Goal: Task Accomplishment & Management: Manage account settings

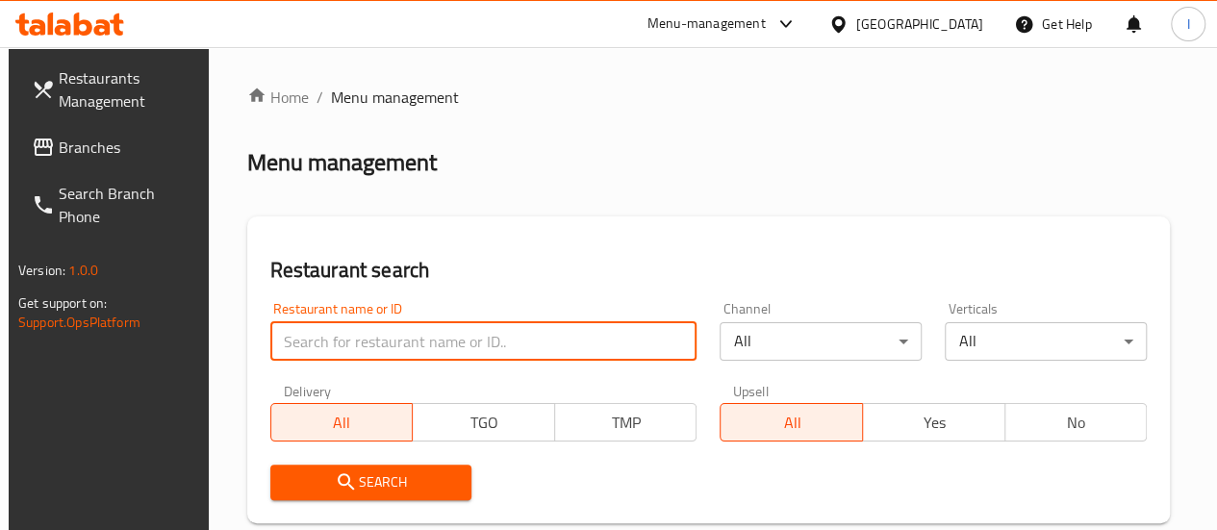
click at [330, 334] on input "search" at bounding box center [483, 341] width 427 height 38
type input "lezzet"
click button "Search" at bounding box center [371, 483] width 202 height 36
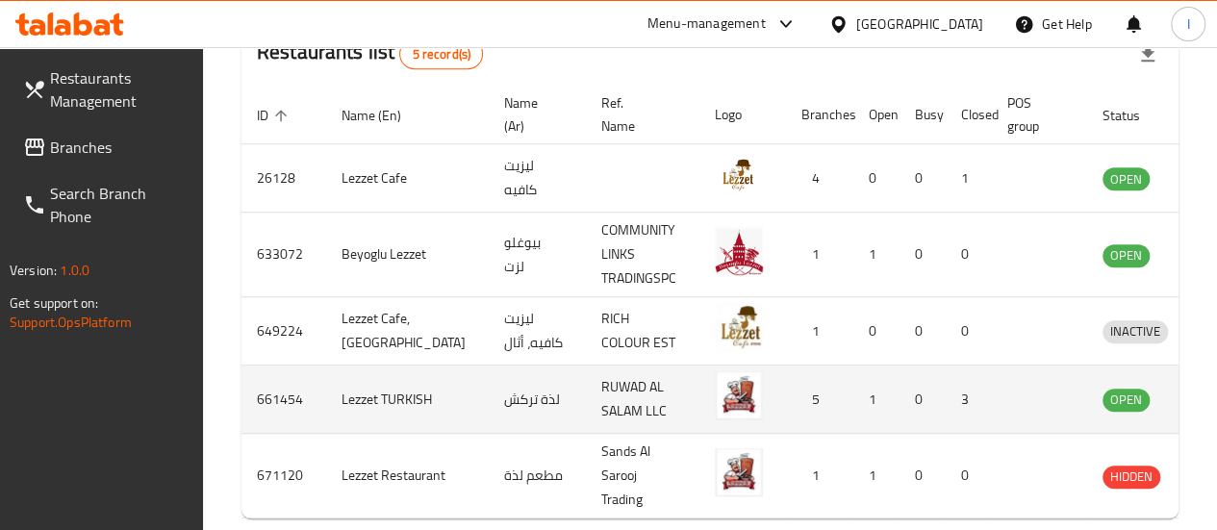
scroll to position [0, 17]
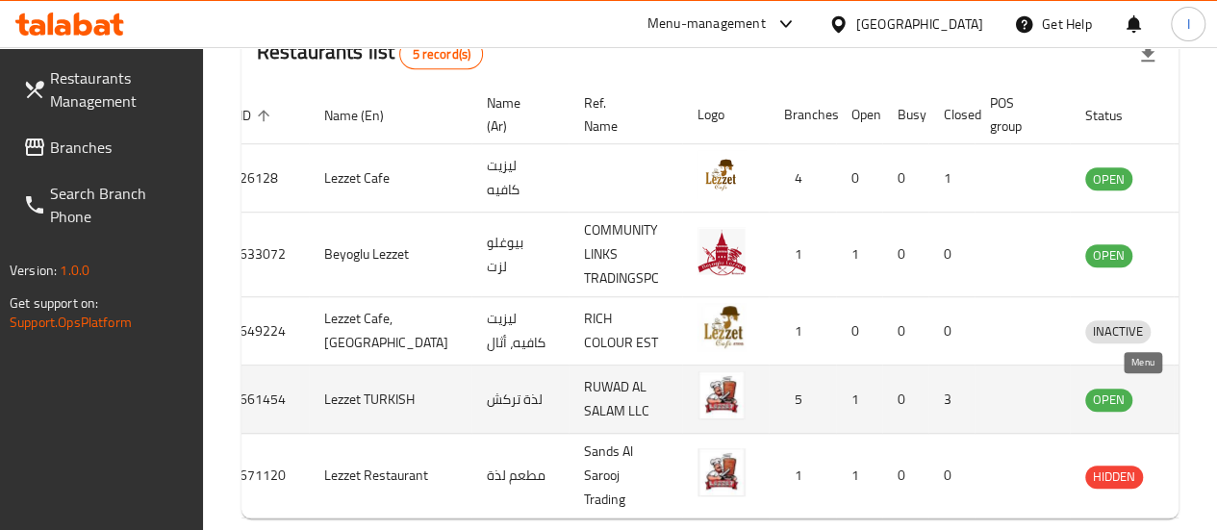
click at [1190, 392] on icon "enhanced table" at bounding box center [1200, 400] width 21 height 16
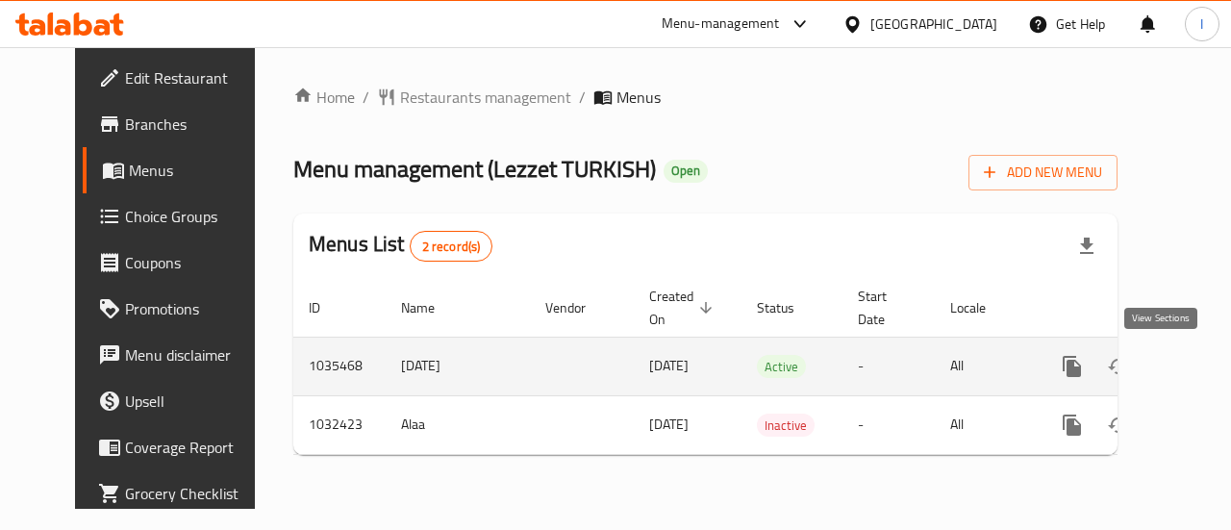
click at [1199, 374] on icon "enhanced table" at bounding box center [1210, 366] width 23 height 23
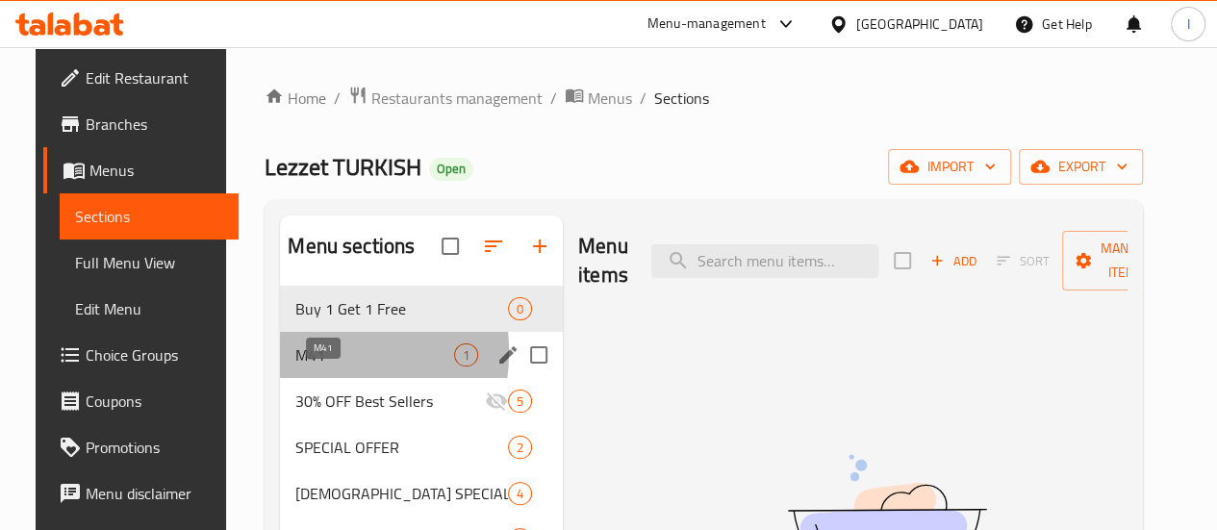
click at [295, 366] on span "M41" at bounding box center [374, 354] width 159 height 23
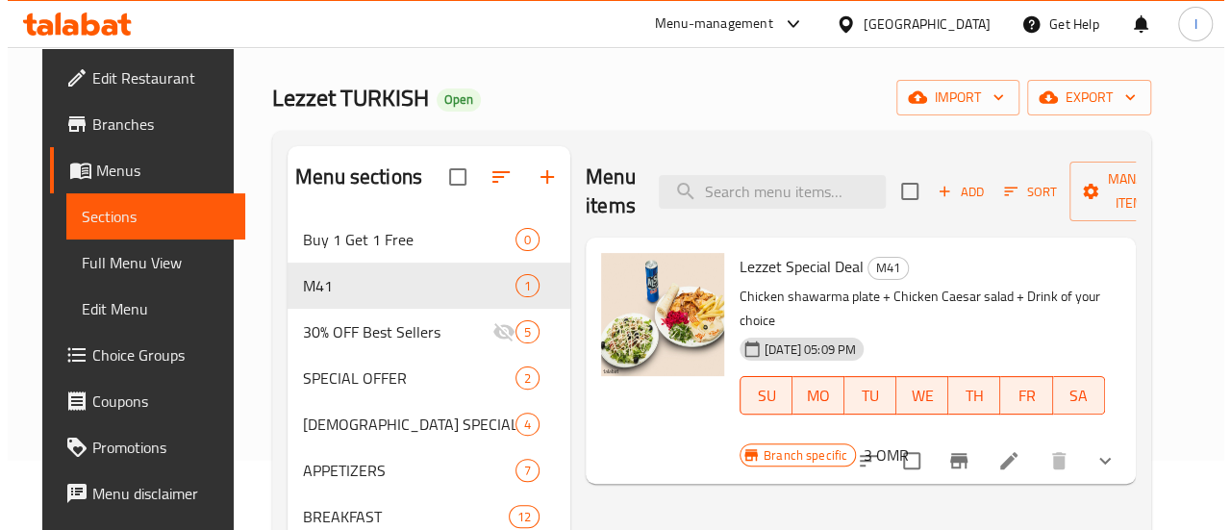
scroll to position [74, 0]
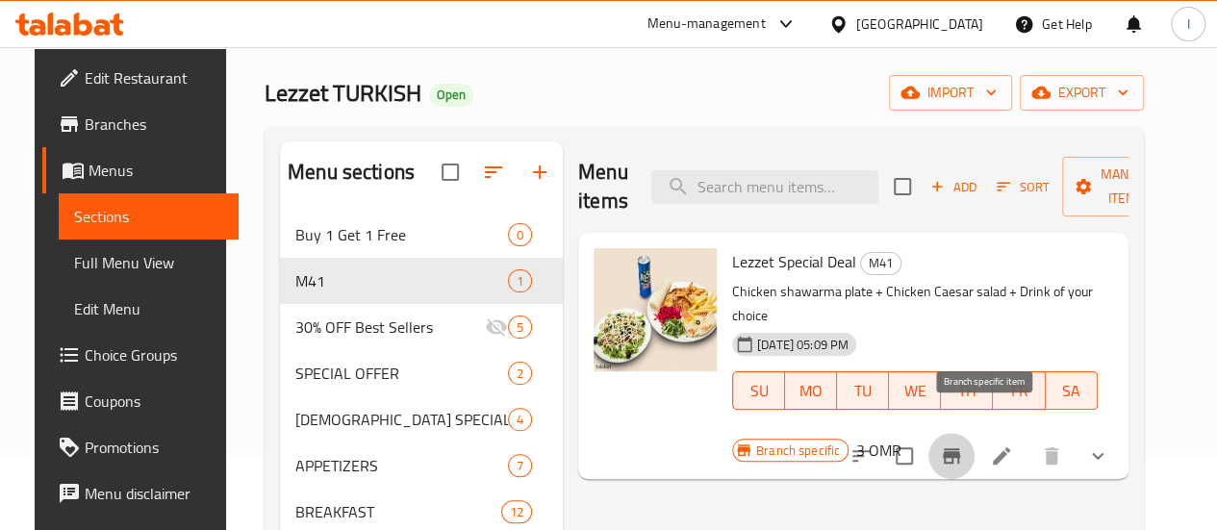
click at [974, 441] on button "Branch-specific-item" at bounding box center [951, 456] width 46 height 46
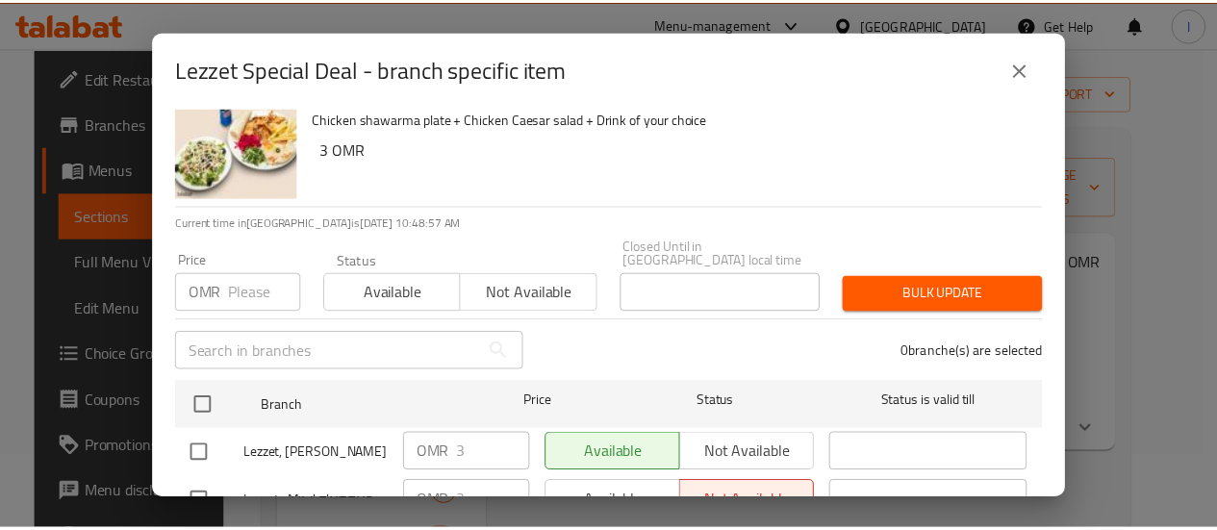
scroll to position [0, 0]
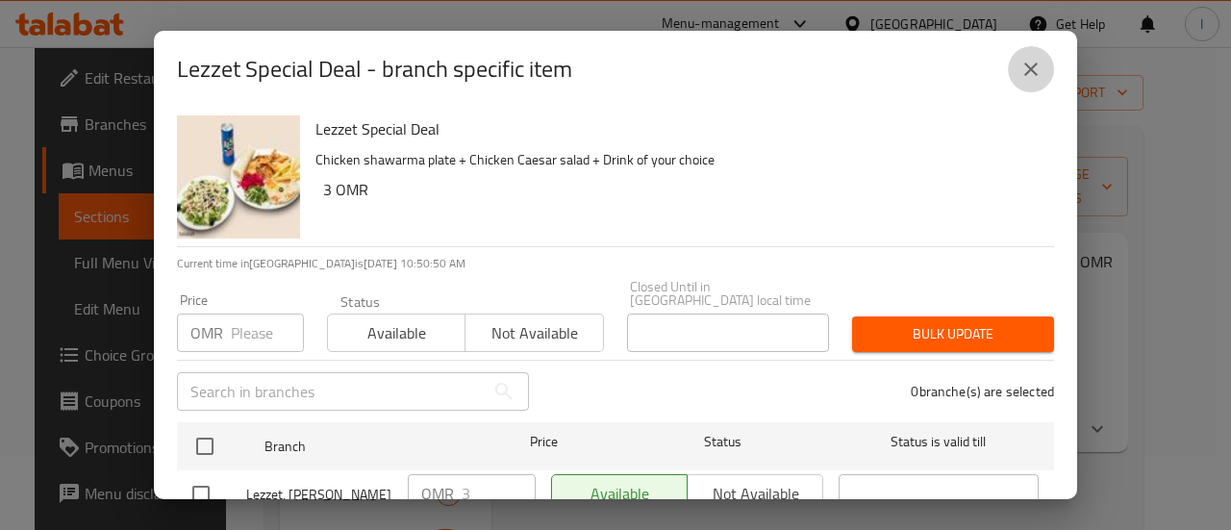
click at [1040, 80] on icon "close" at bounding box center [1030, 69] width 23 height 23
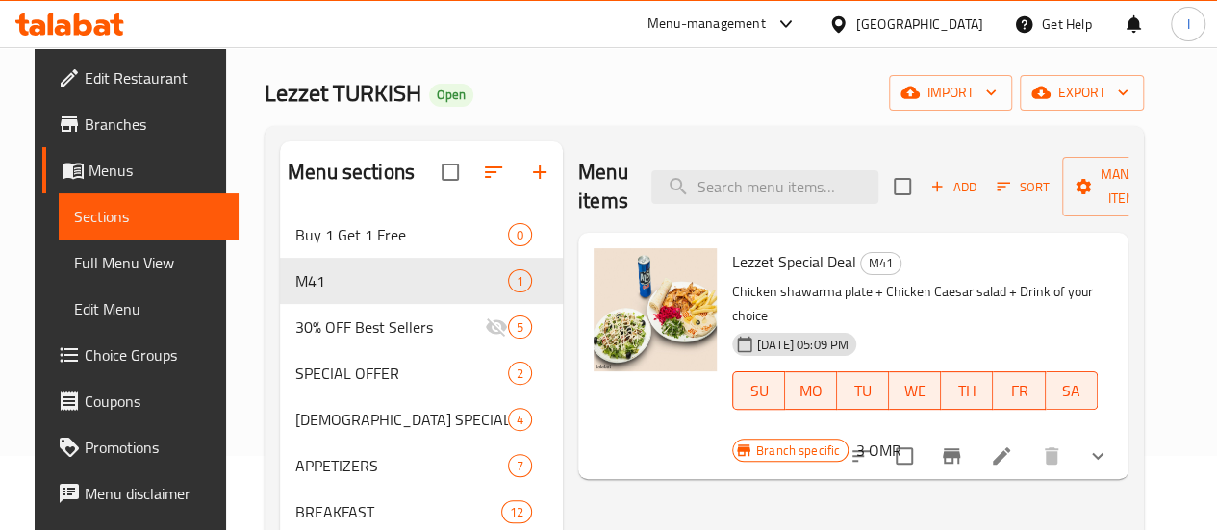
click at [101, 11] on div at bounding box center [69, 24] width 139 height 38
click at [87, 23] on icon at bounding box center [83, 24] width 18 height 23
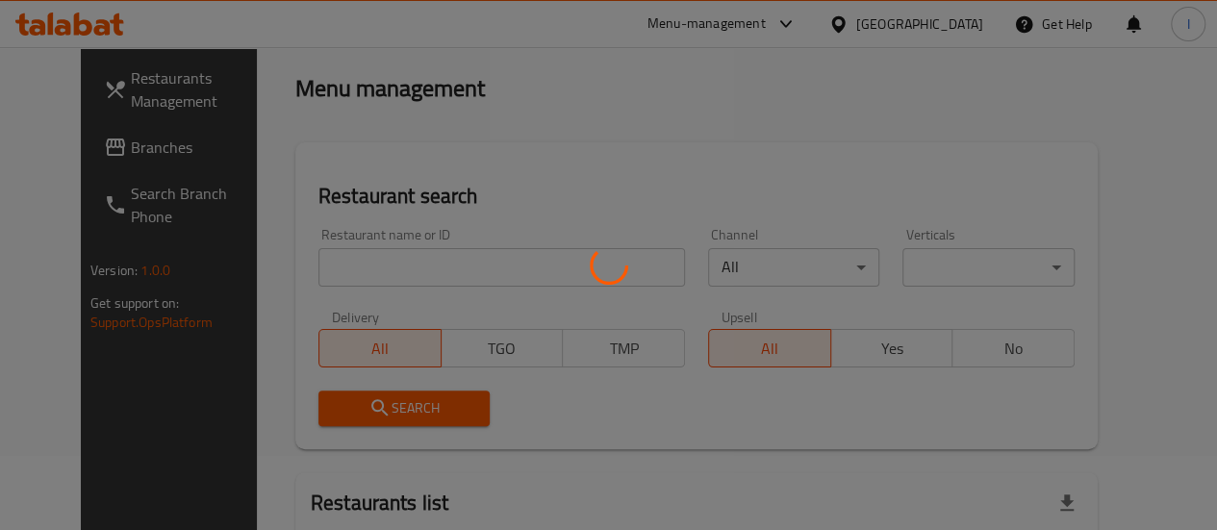
scroll to position [74, 0]
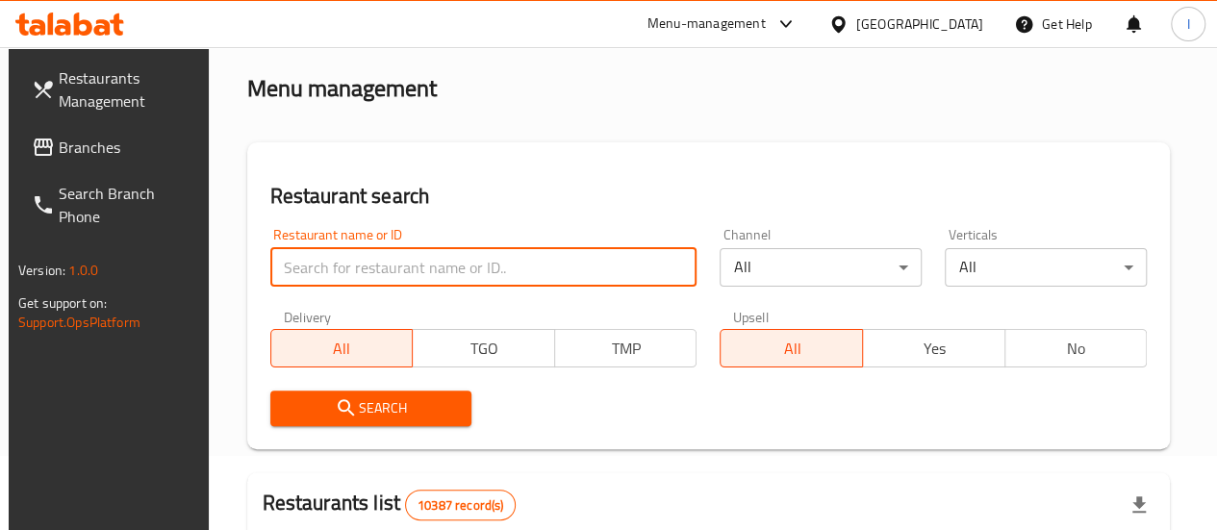
click at [405, 278] on input "search" at bounding box center [483, 267] width 427 height 38
type input "pista house"
click button "Search" at bounding box center [371, 408] width 202 height 36
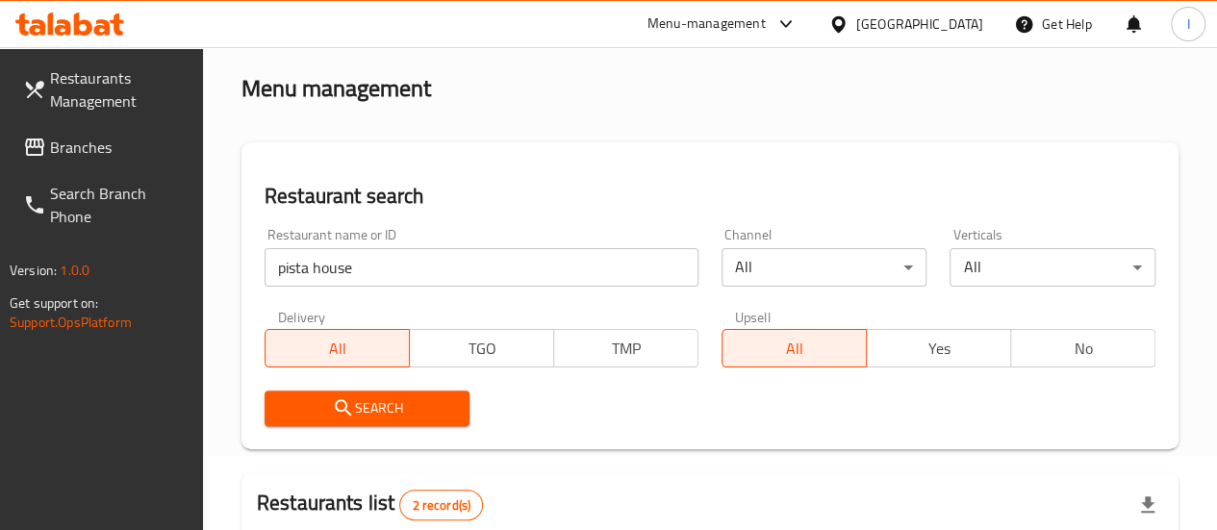
click at [687, 380] on div "Search" at bounding box center [710, 408] width 914 height 59
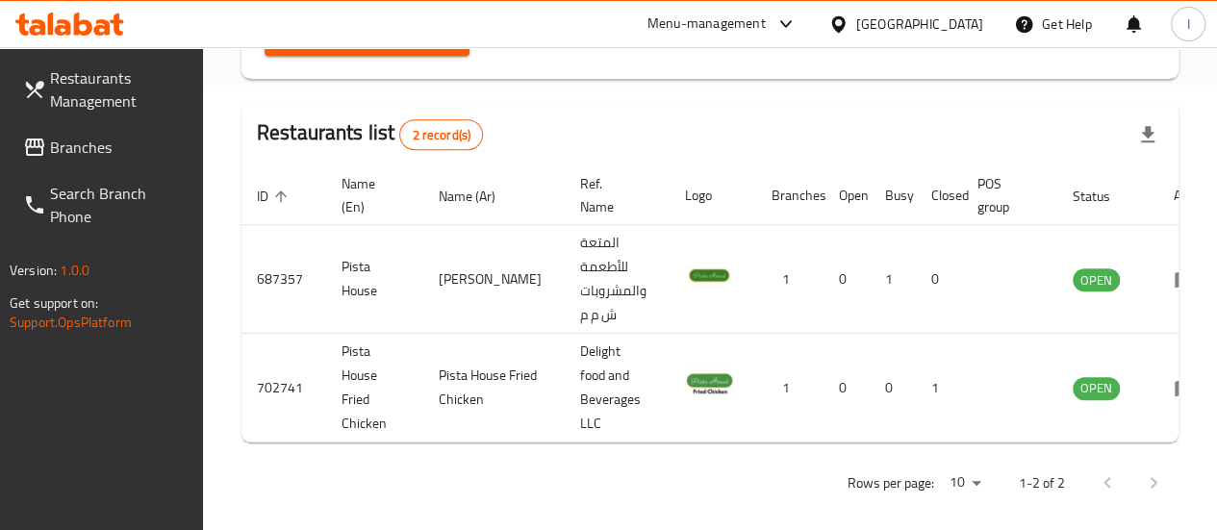
scroll to position [460, 0]
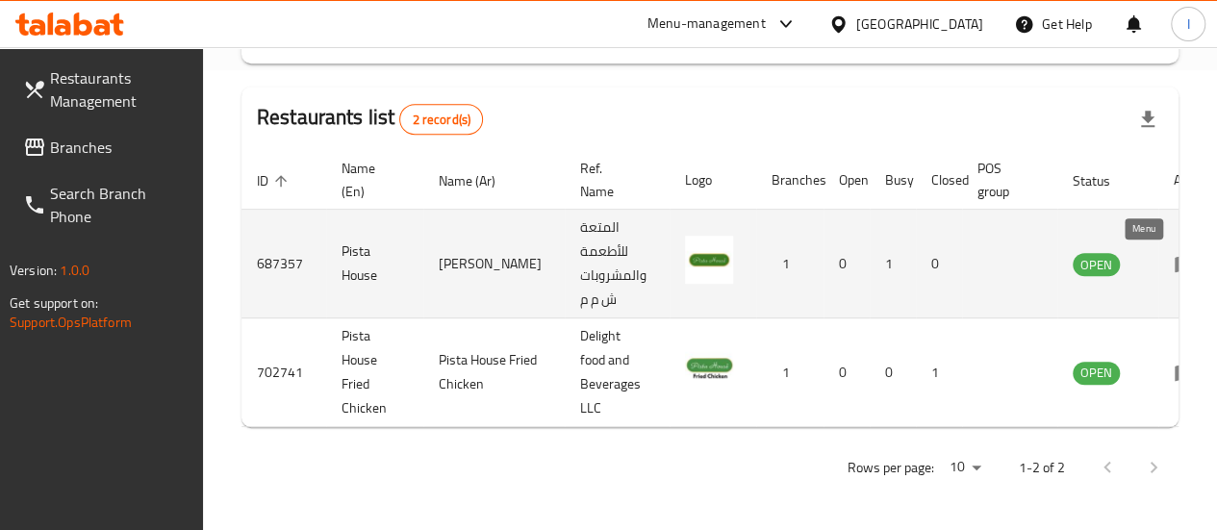
click at [1174, 257] on icon "enhanced table" at bounding box center [1184, 265] width 21 height 16
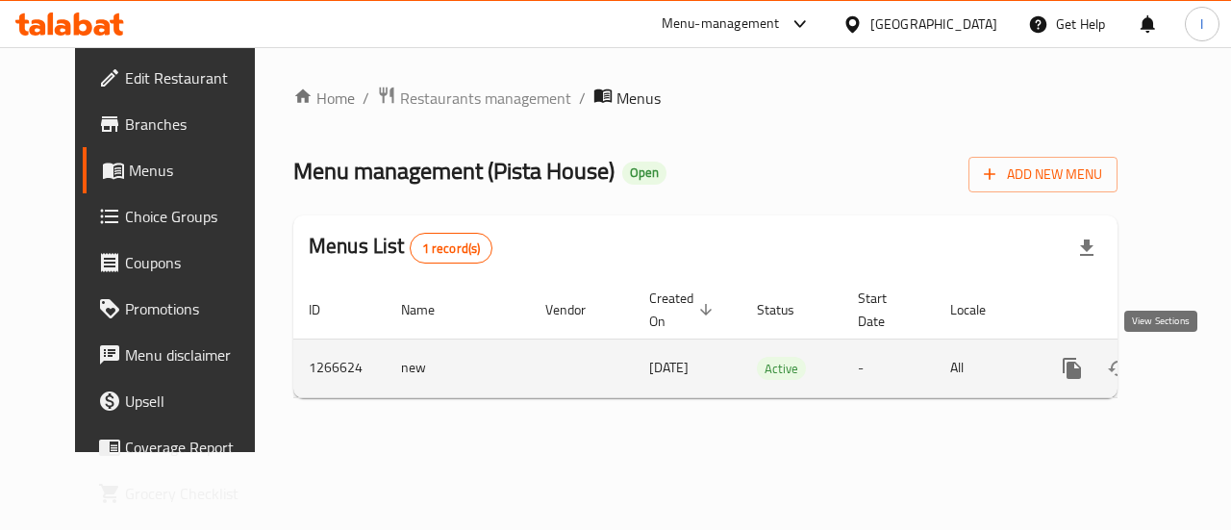
click at [1199, 371] on icon "enhanced table" at bounding box center [1210, 368] width 23 height 23
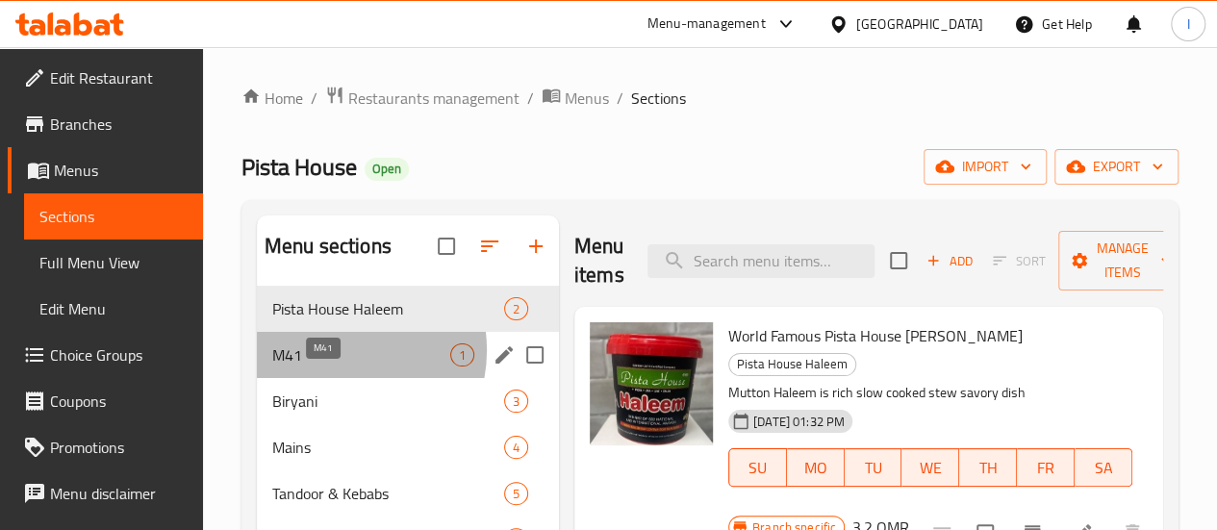
click at [336, 366] on span "M41" at bounding box center [361, 354] width 178 height 23
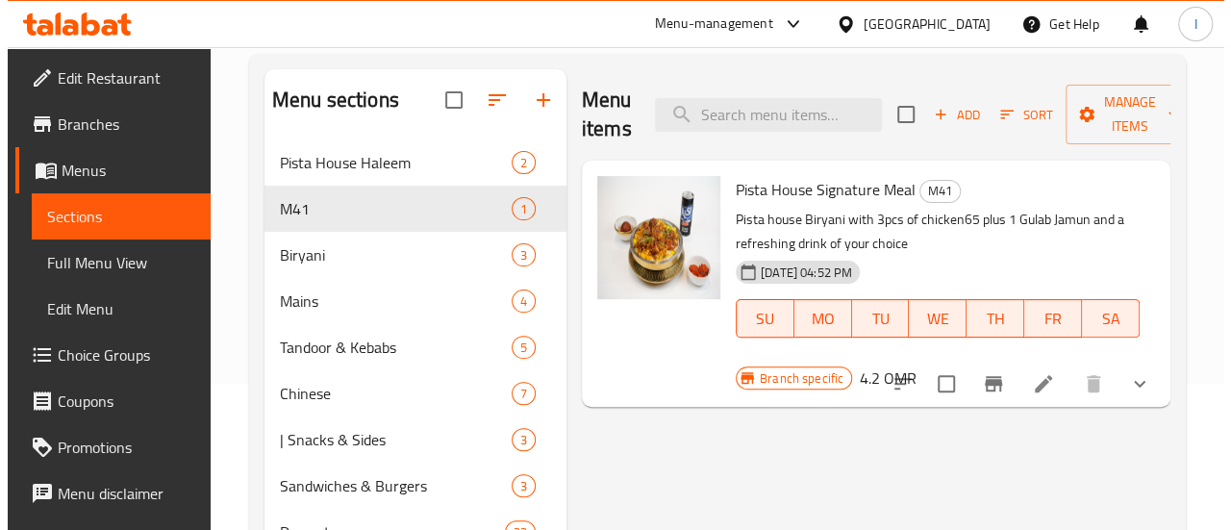
scroll to position [149, 0]
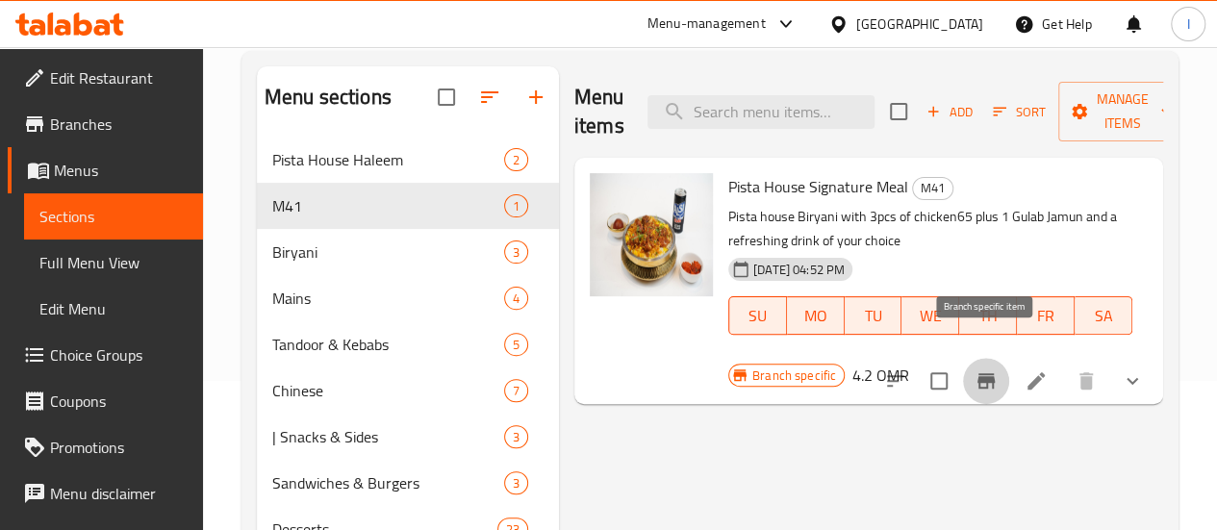
click at [991, 373] on icon "Branch-specific-item" at bounding box center [985, 380] width 17 height 15
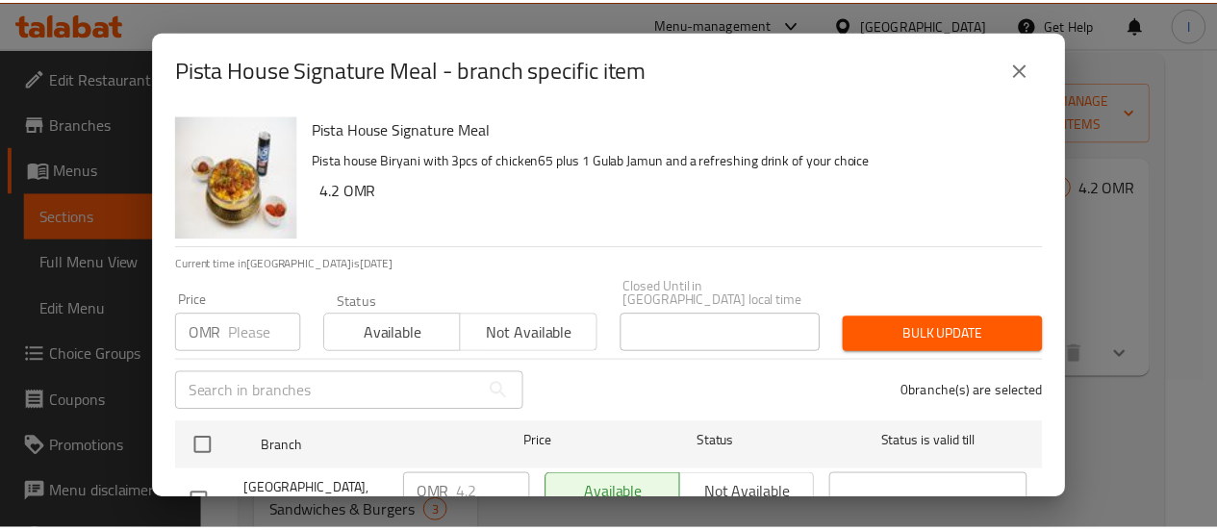
scroll to position [71, 0]
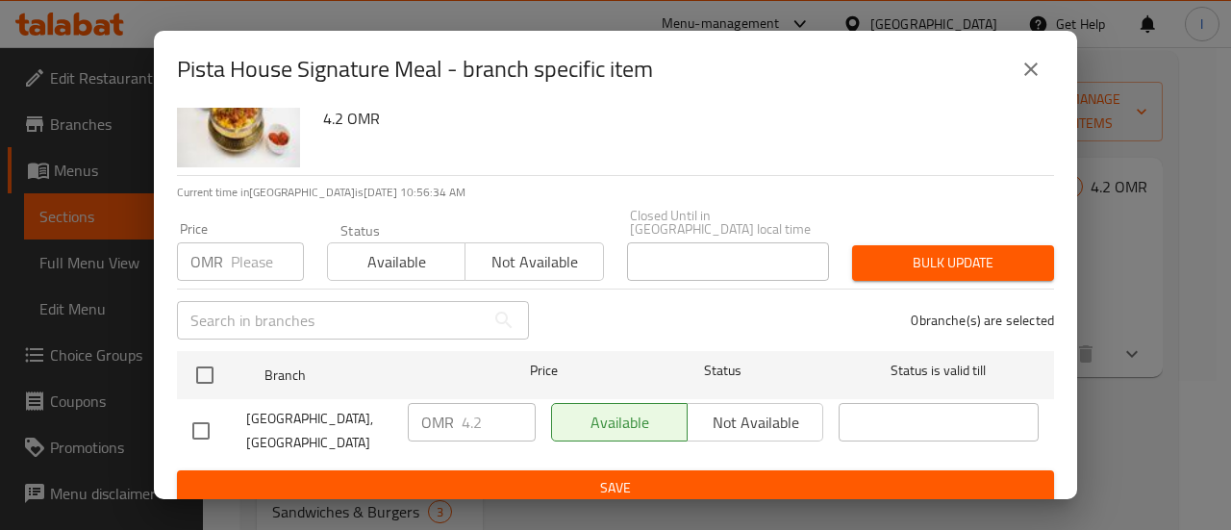
click at [1169, 268] on div "Pista House Signature Meal - branch specific item Pista House Signature Meal Pi…" at bounding box center [615, 265] width 1231 height 530
click at [1037, 72] on icon "close" at bounding box center [1030, 69] width 23 height 23
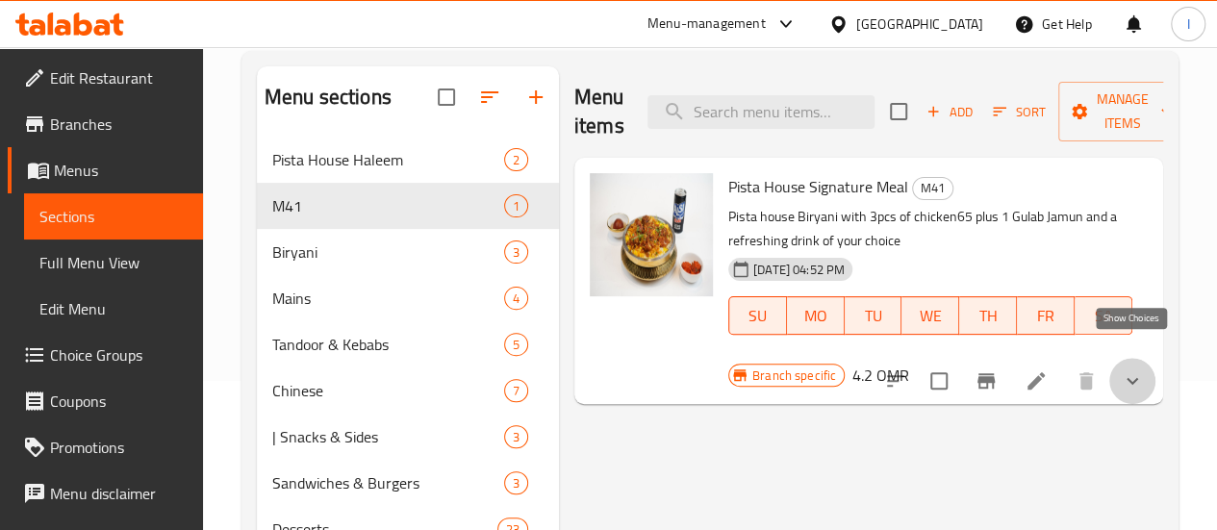
click at [1137, 369] on icon "show more" at bounding box center [1131, 380] width 23 height 23
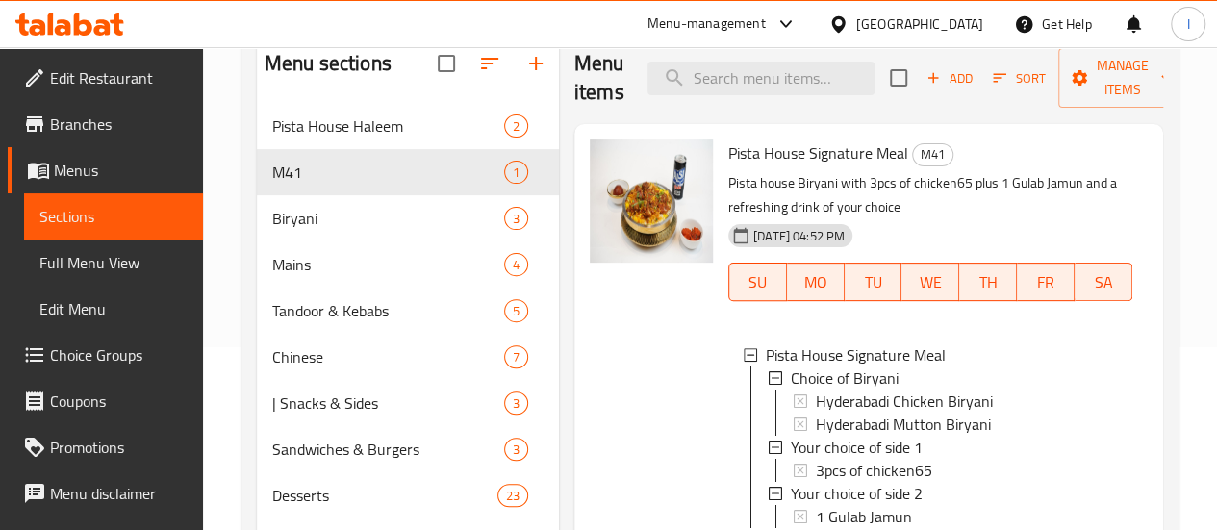
scroll to position [179, 0]
